Goal: Find contact information: Obtain details needed to contact an individual or organization

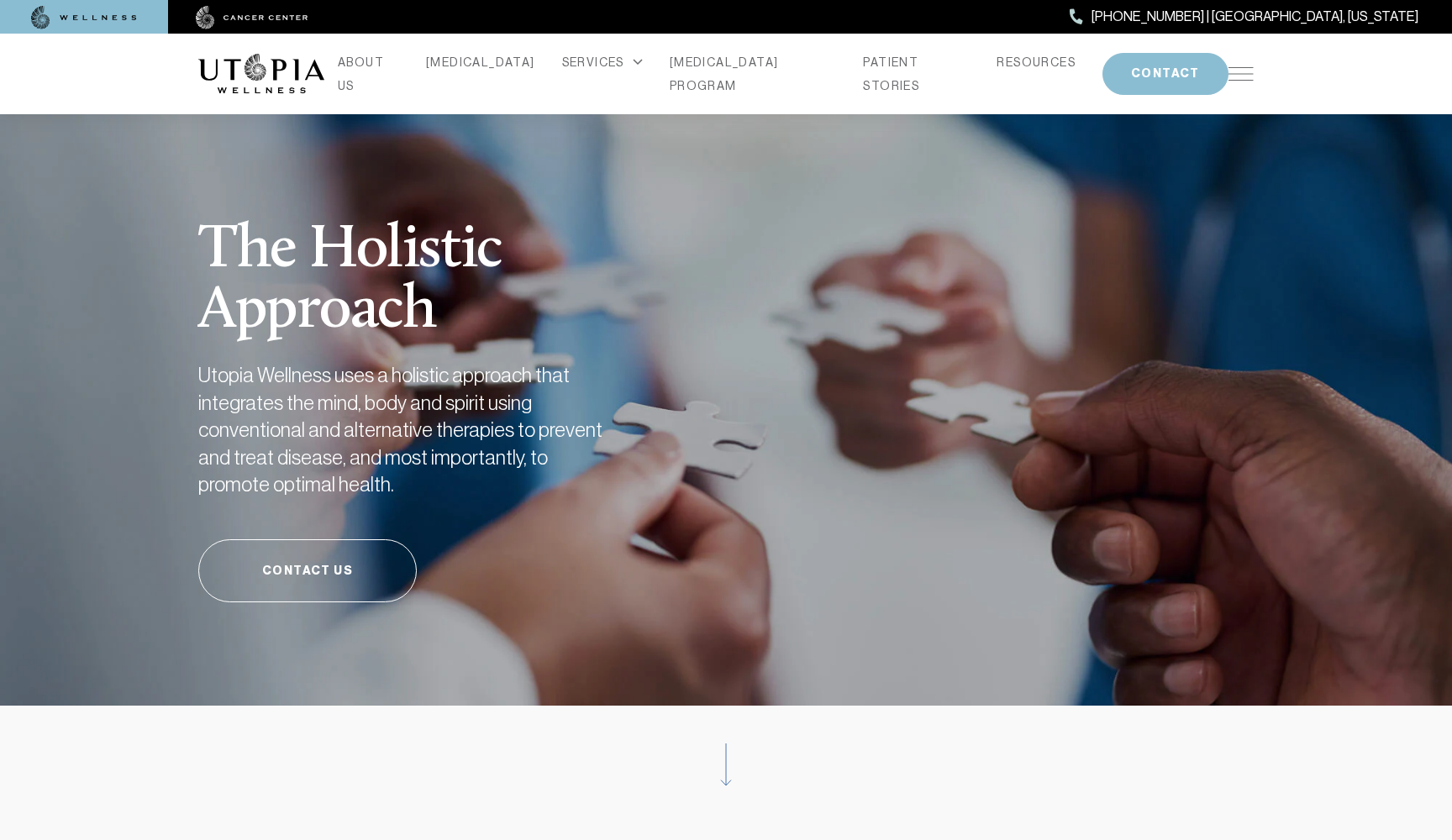
click at [1237, 75] on img at bounding box center [1241, 74] width 25 height 13
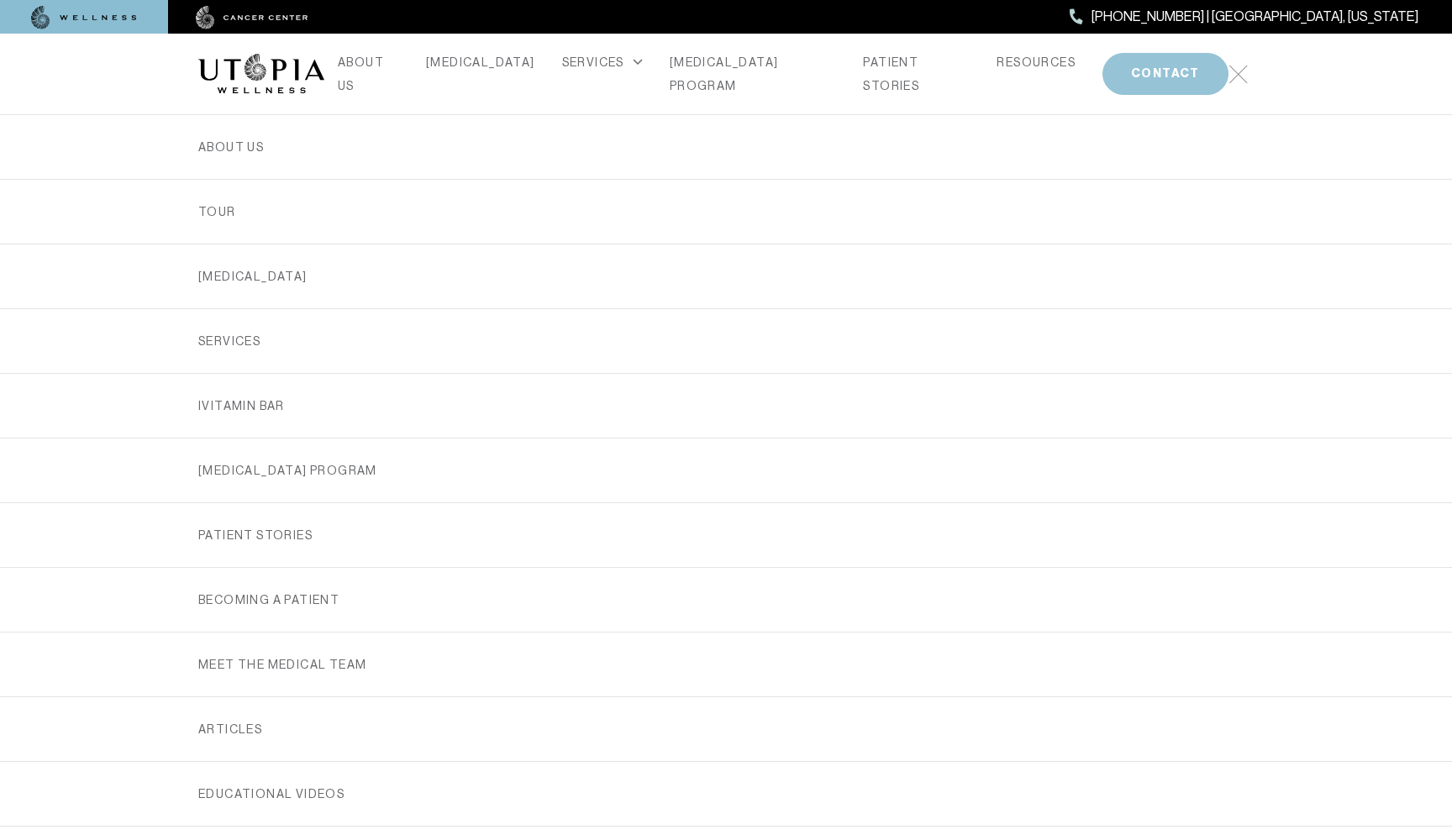
click at [1141, 75] on button "CONTACT" at bounding box center [1166, 74] width 126 height 42
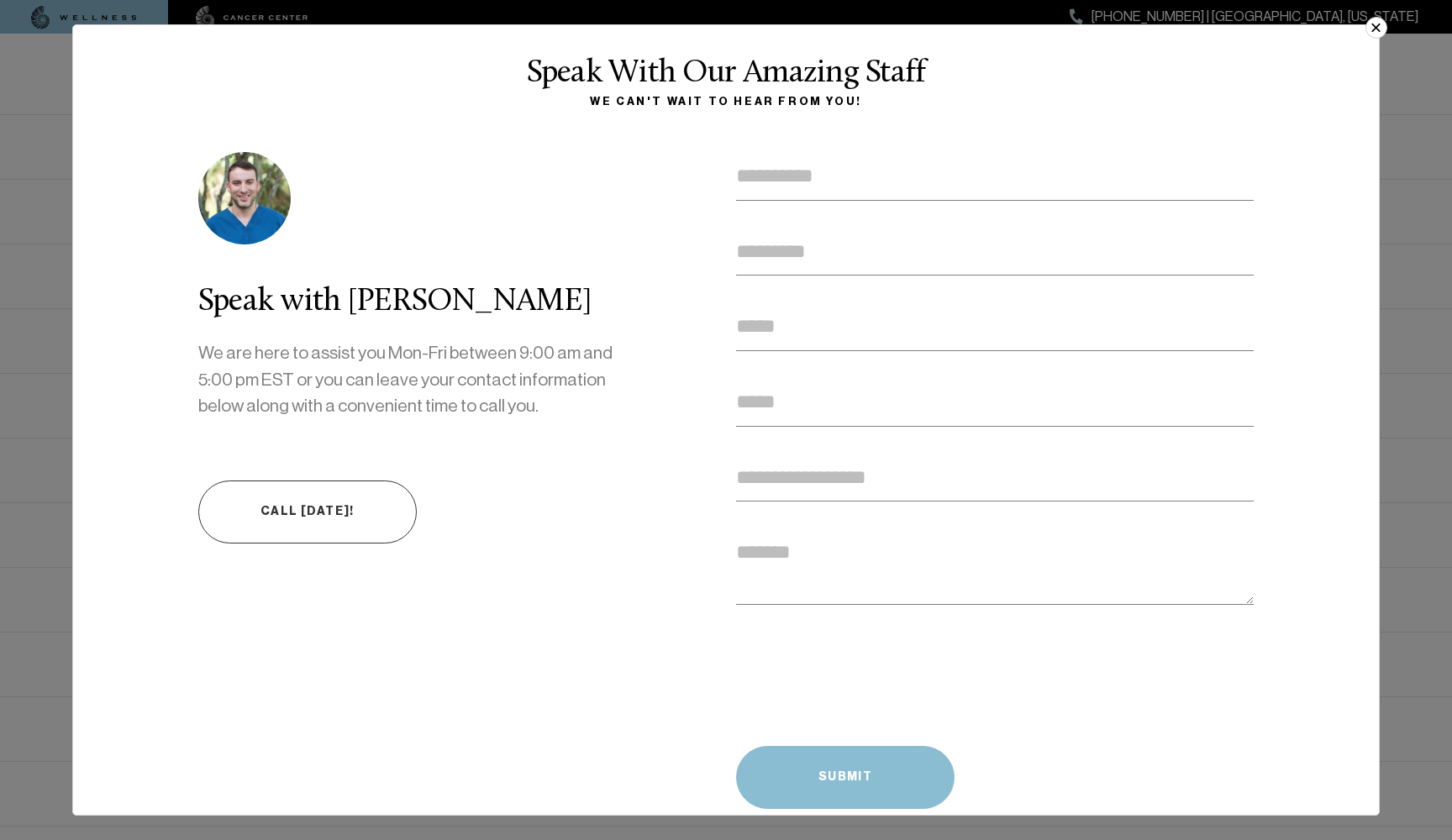
click at [1373, 37] on button "×" at bounding box center [1376, 28] width 22 height 22
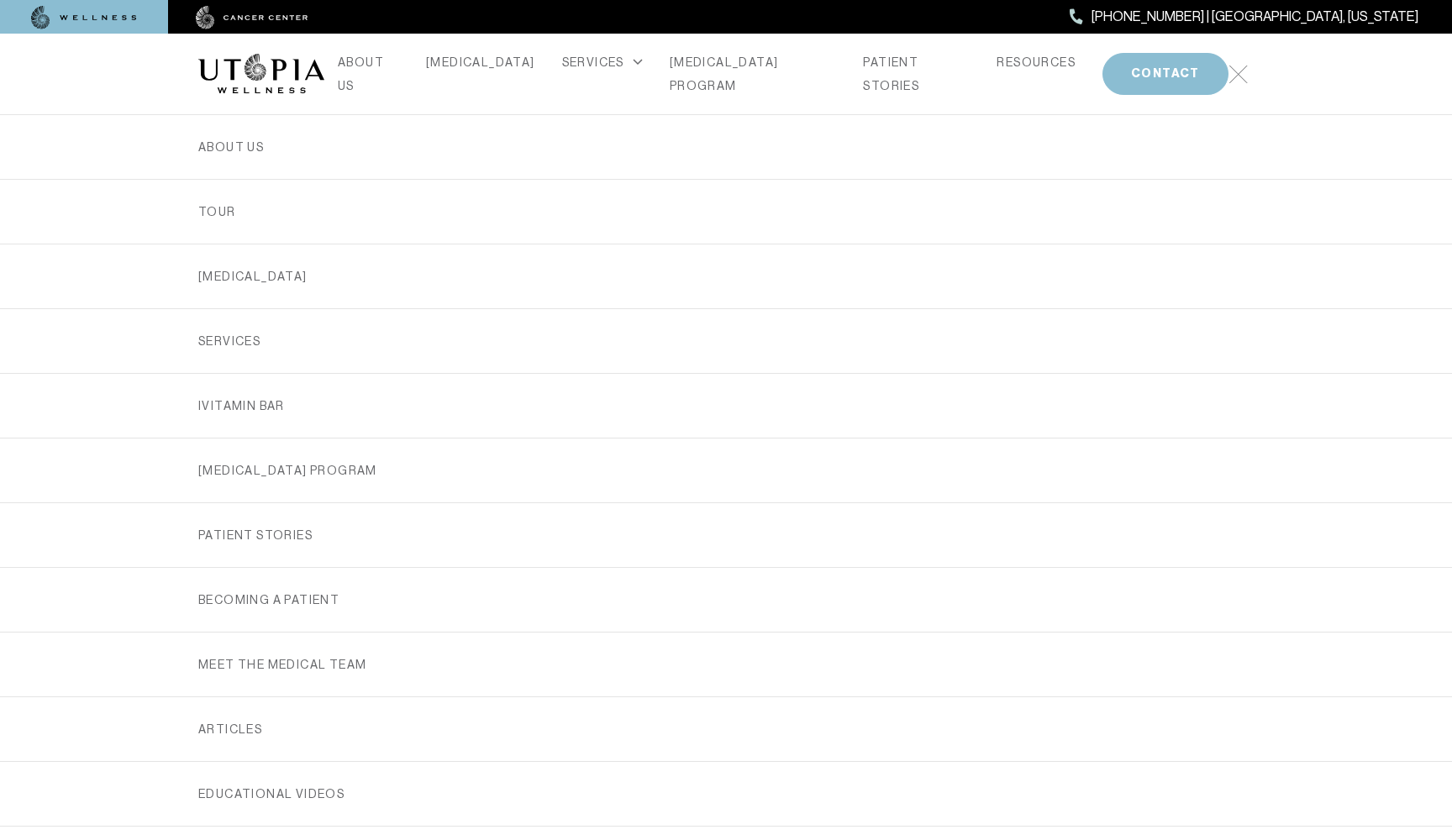
click at [1235, 73] on img at bounding box center [1237, 74] width 19 height 19
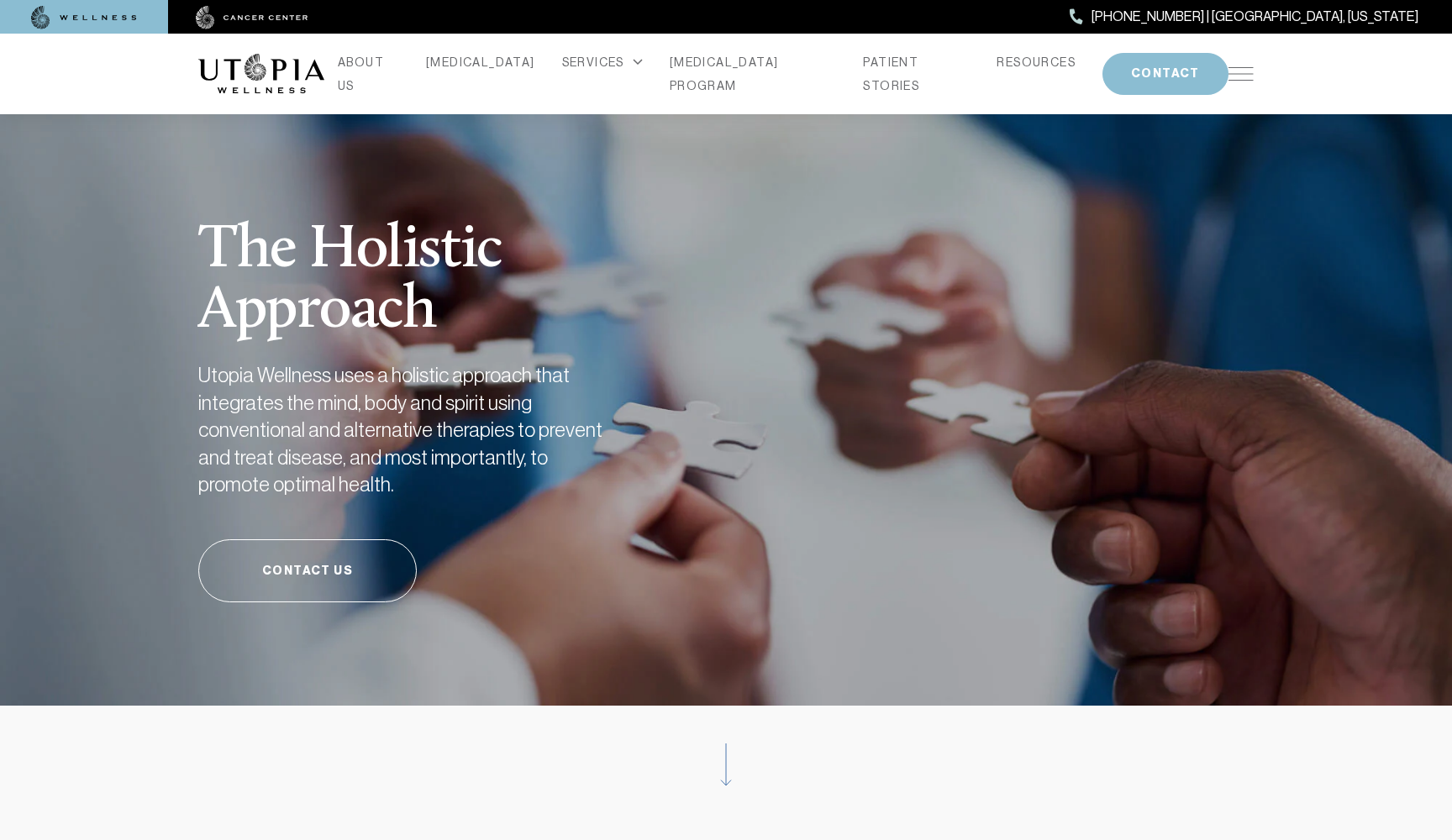
click at [1243, 80] on div "ABOUT US [MEDICAL_DATA] SERVICES Services Overview [MEDICAL_DATA]: What It Is, …" at bounding box center [726, 74] width 1056 height 81
click at [1243, 69] on img at bounding box center [1241, 74] width 25 height 13
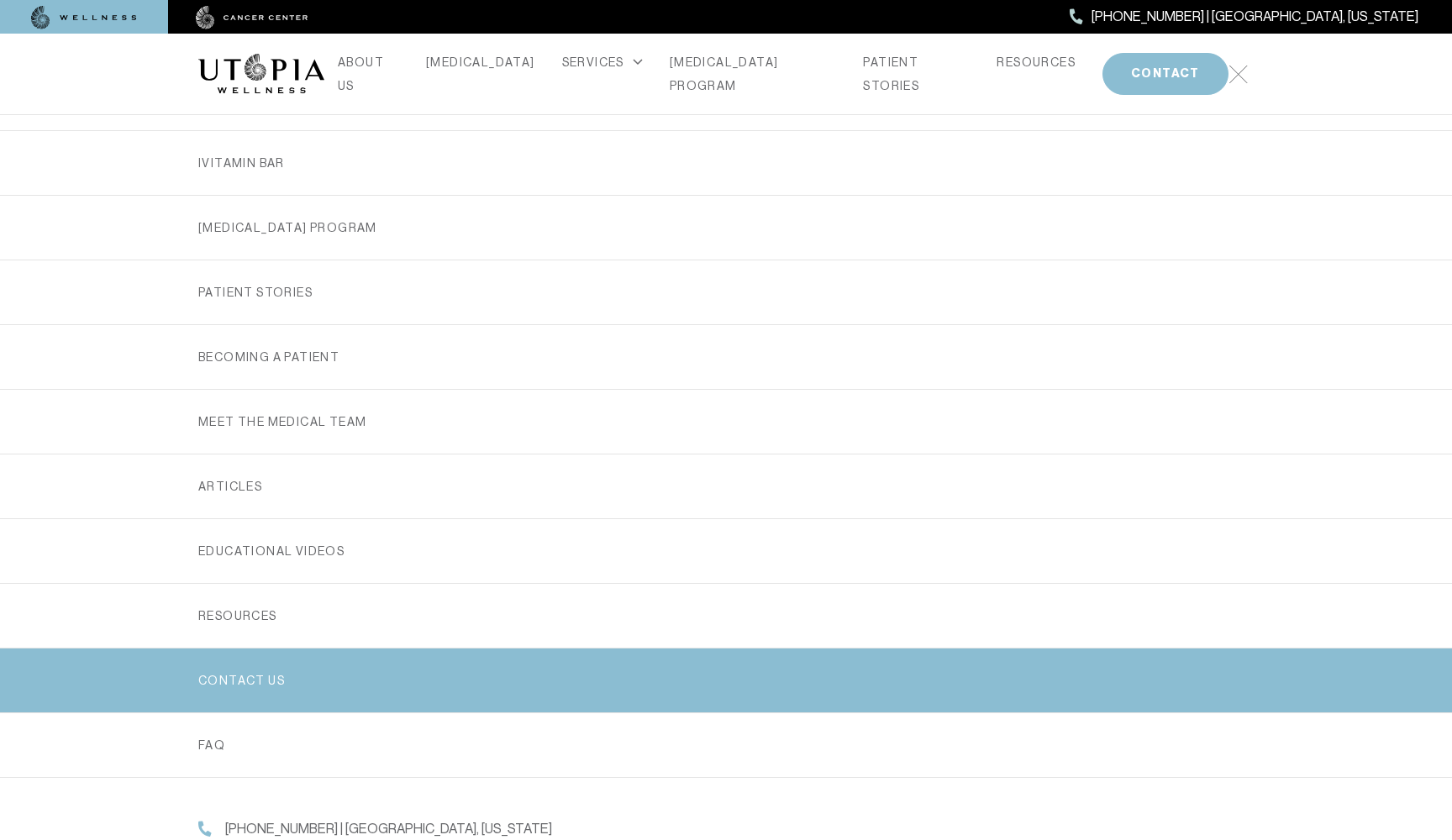
scroll to position [248, 0]
click at [352, 702] on link "Contact us" at bounding box center [726, 680] width 1056 height 64
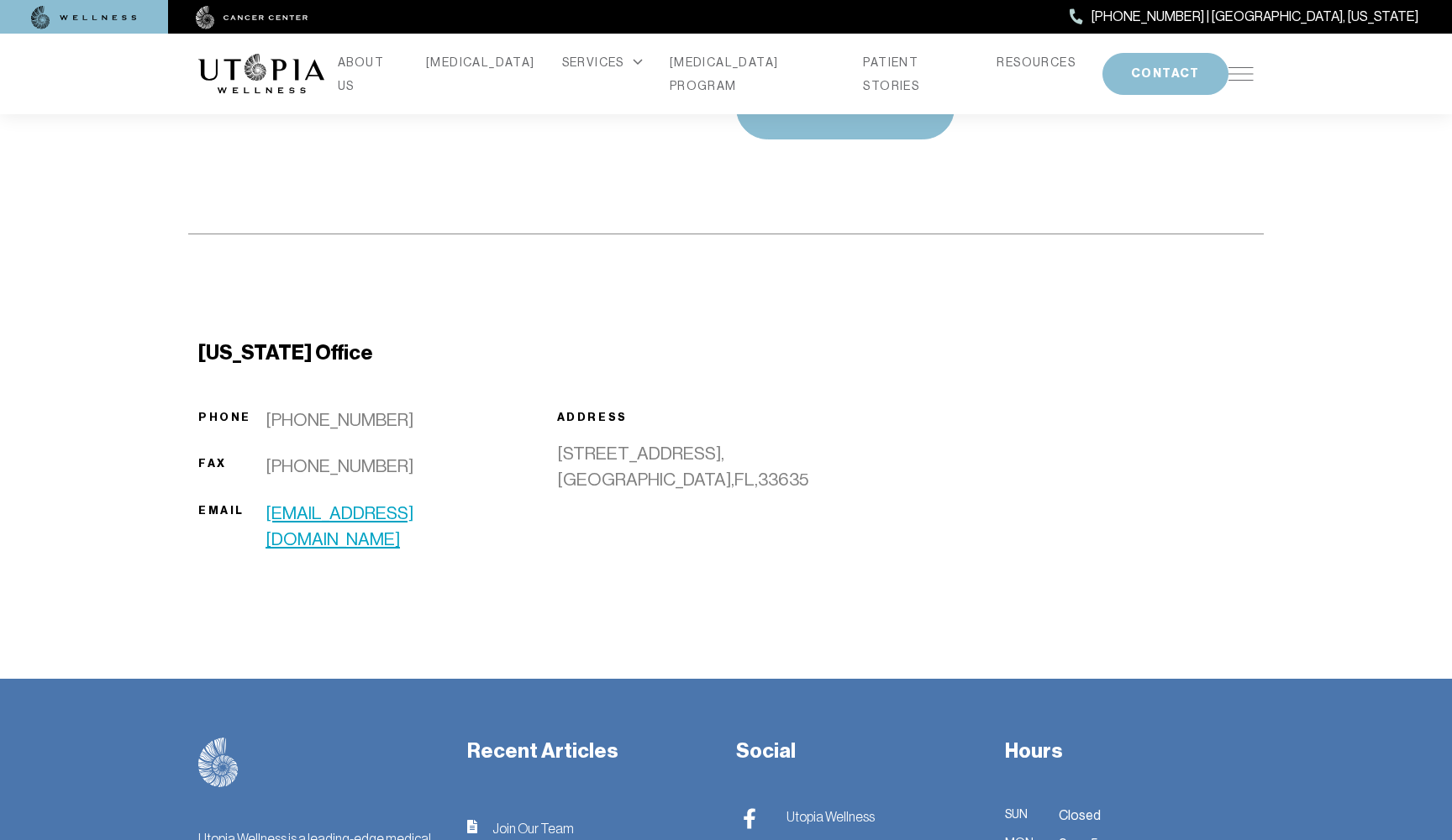
scroll to position [1040, 0]
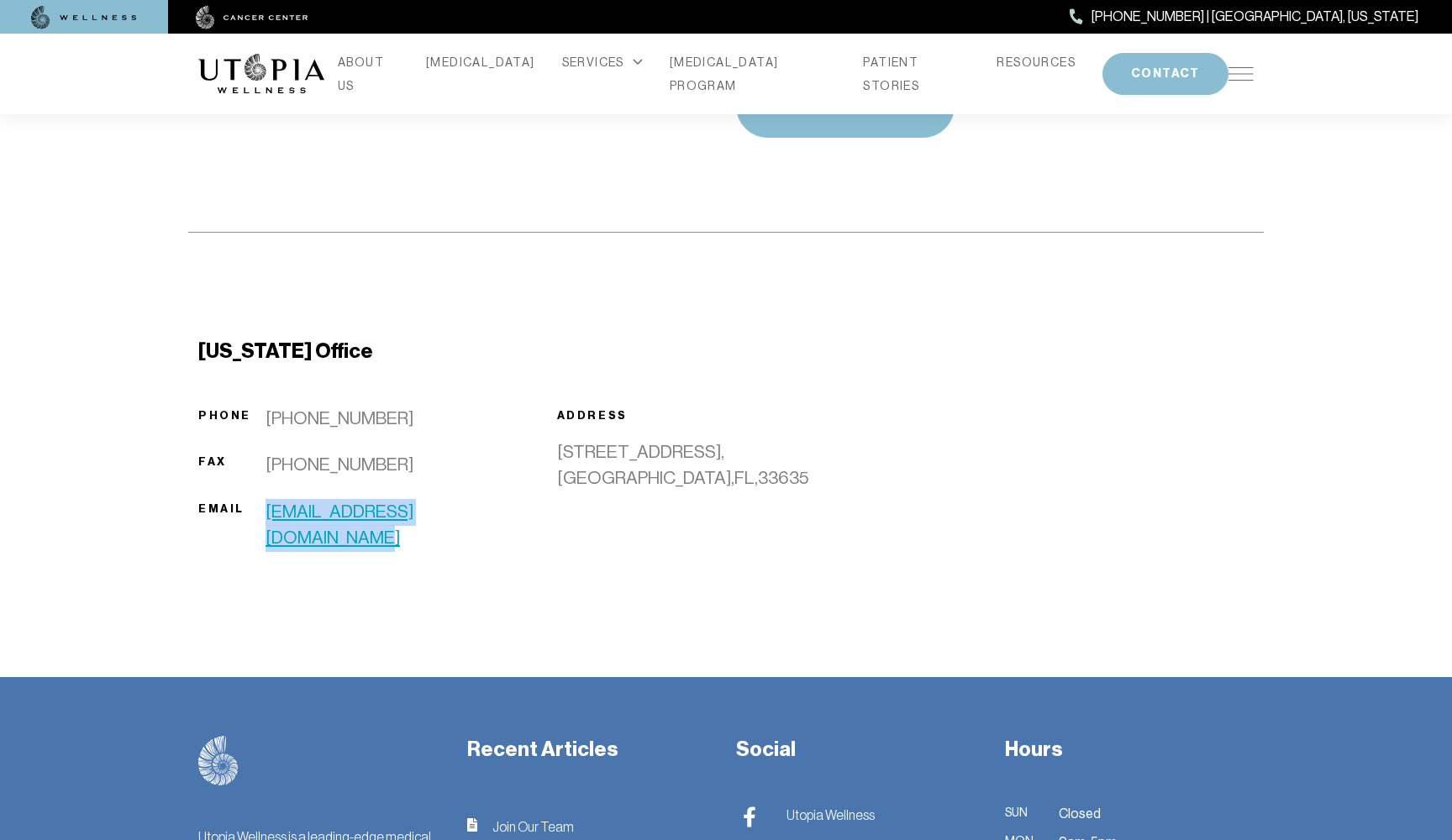
drag, startPoint x: 509, startPoint y: 505, endPoint x: 265, endPoint y: 514, distance: 244.2
click at [265, 514] on div "Email [EMAIL_ADDRESS][DOMAIN_NAME]" at bounding box center [368, 525] width 339 height 53
copy div "[EMAIL_ADDRESS][DOMAIN_NAME]"
